Goal: Task Accomplishment & Management: Manage account settings

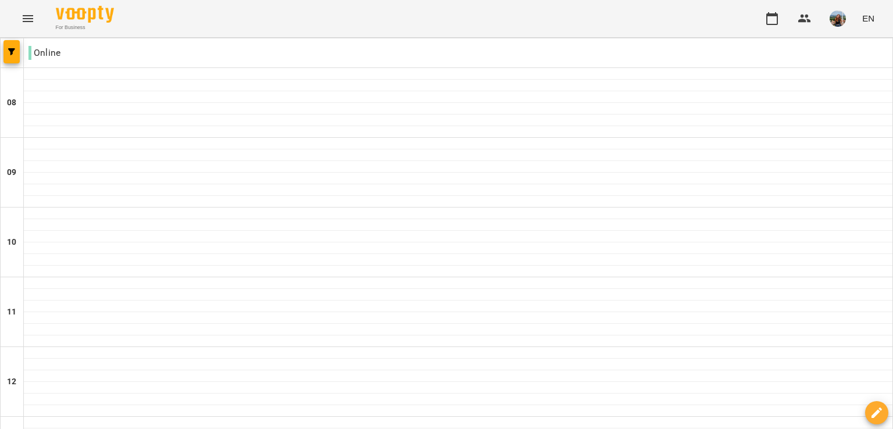
scroll to position [465, 0]
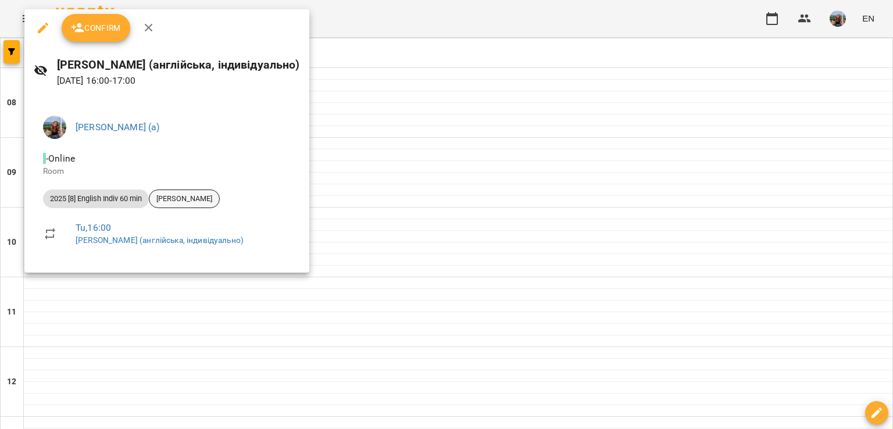
click at [179, 199] on span "[PERSON_NAME]" at bounding box center [184, 199] width 70 height 10
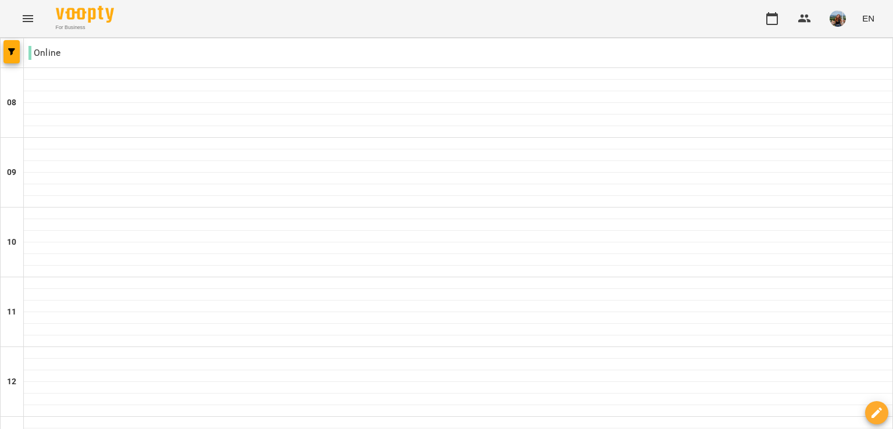
scroll to position [581, 0]
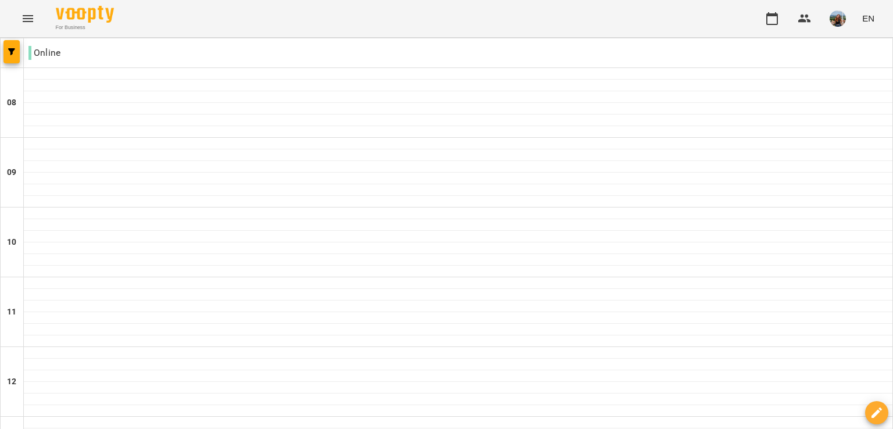
scroll to position [756, 0]
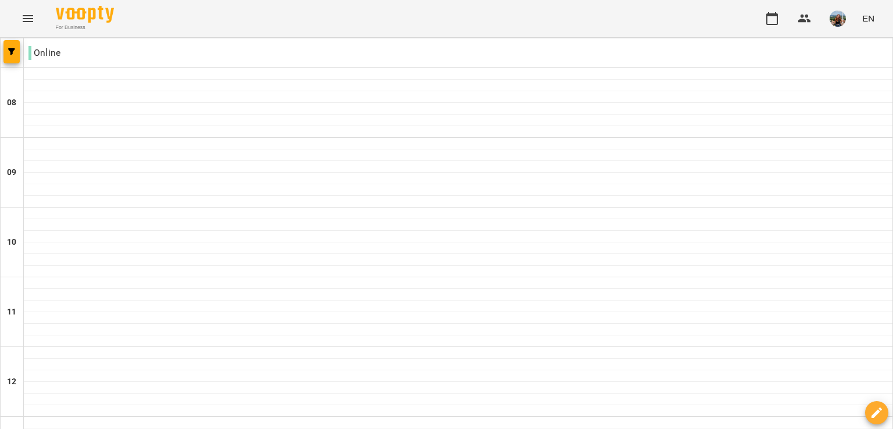
type input "**********"
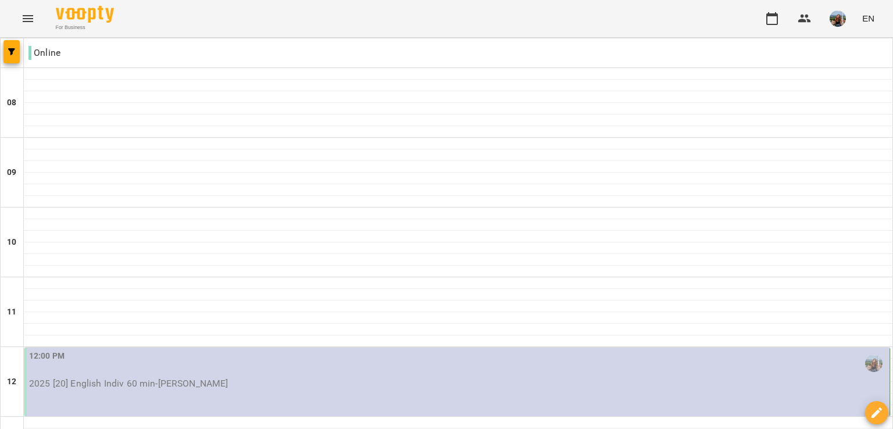
scroll to position [581, 0]
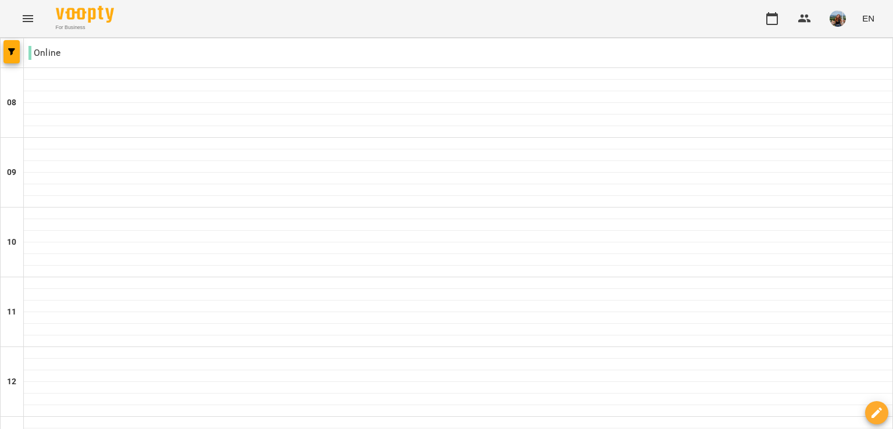
scroll to position [698, 0]
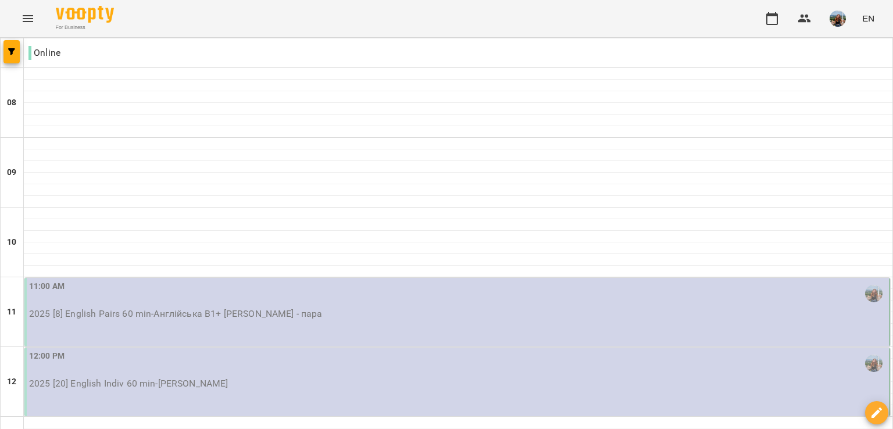
scroll to position [581, 0]
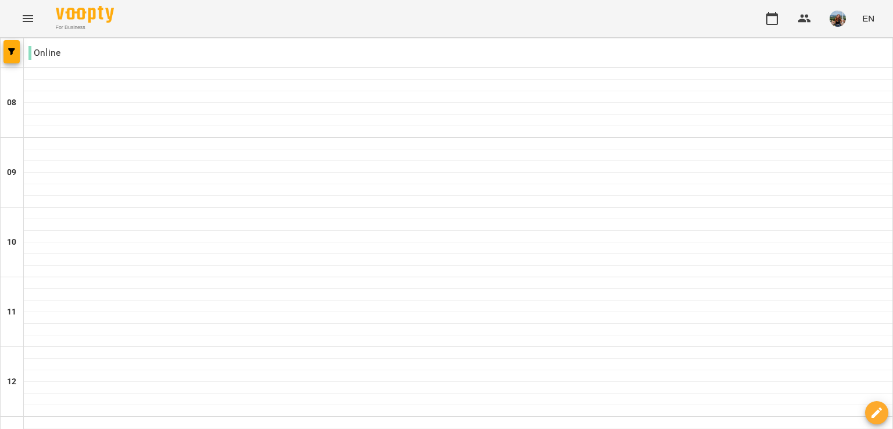
scroll to position [763, 0]
